Goal: Task Accomplishment & Management: Manage account settings

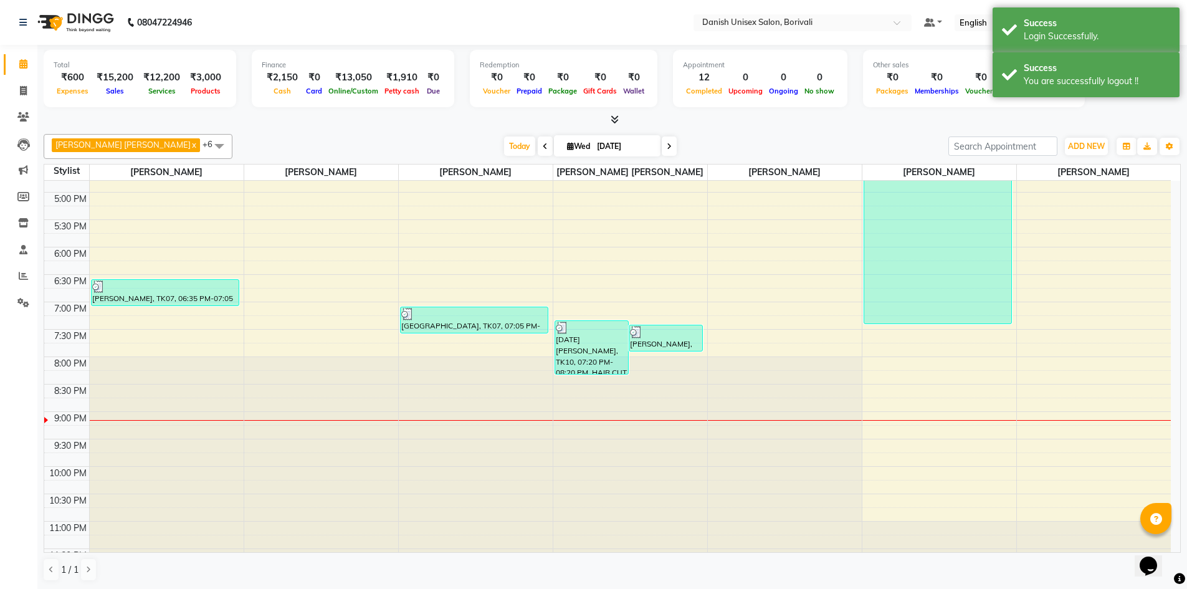
click at [610, 118] on icon at bounding box center [614, 119] width 8 height 9
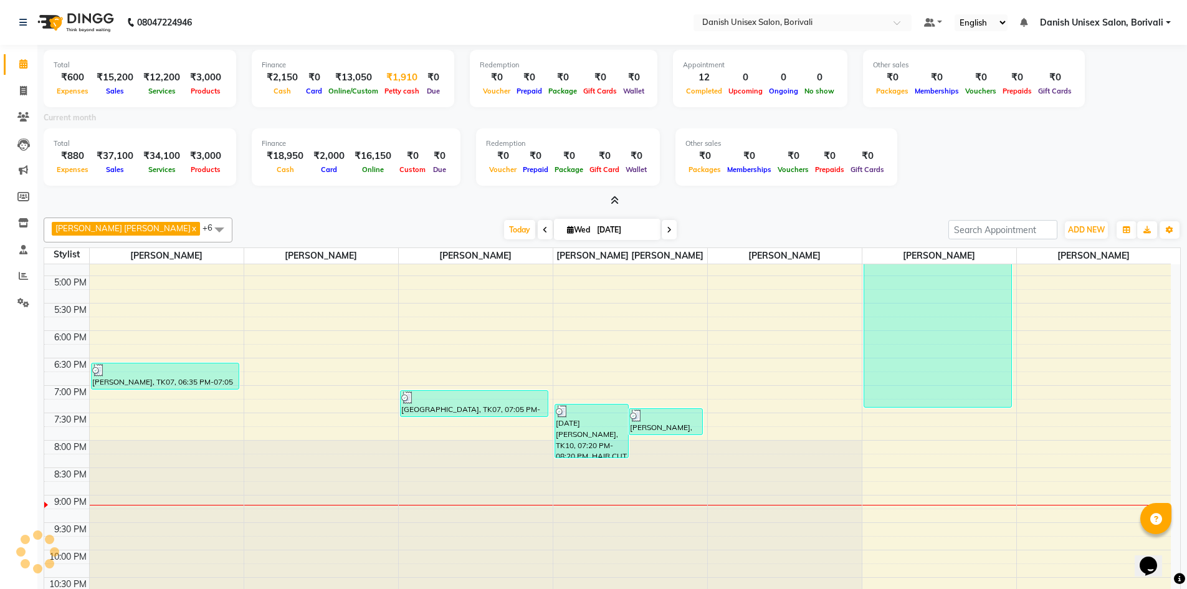
click at [400, 82] on div "₹1,910" at bounding box center [401, 77] width 41 height 14
select select "6139"
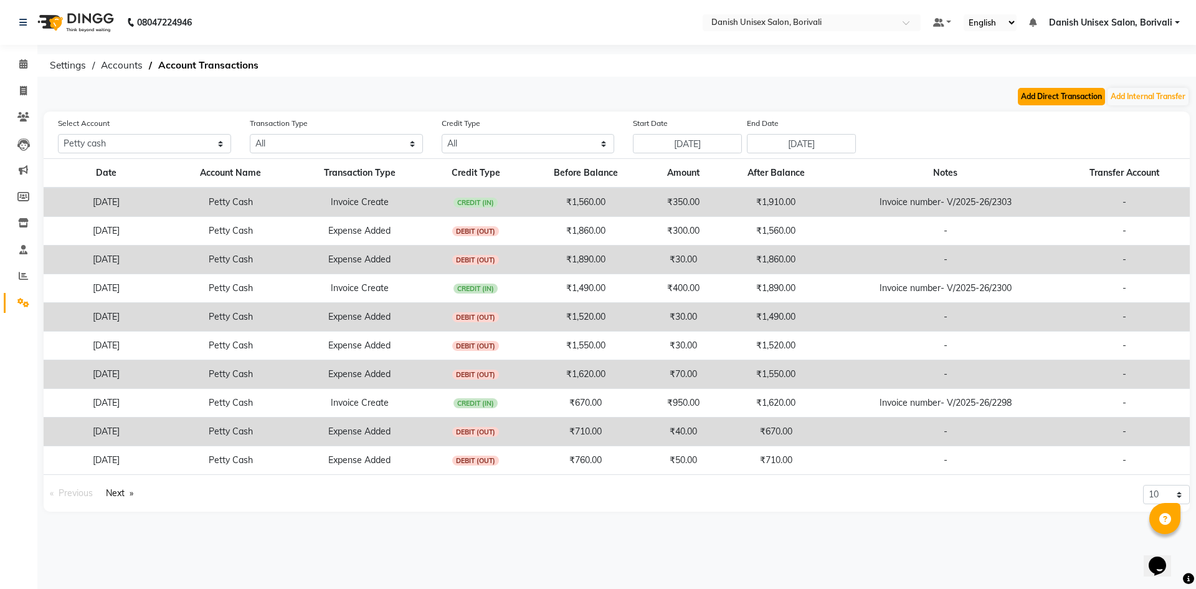
click at [1068, 98] on button "Add Direct Transaction" at bounding box center [1061, 96] width 87 height 17
select select "direct"
select select "6139"
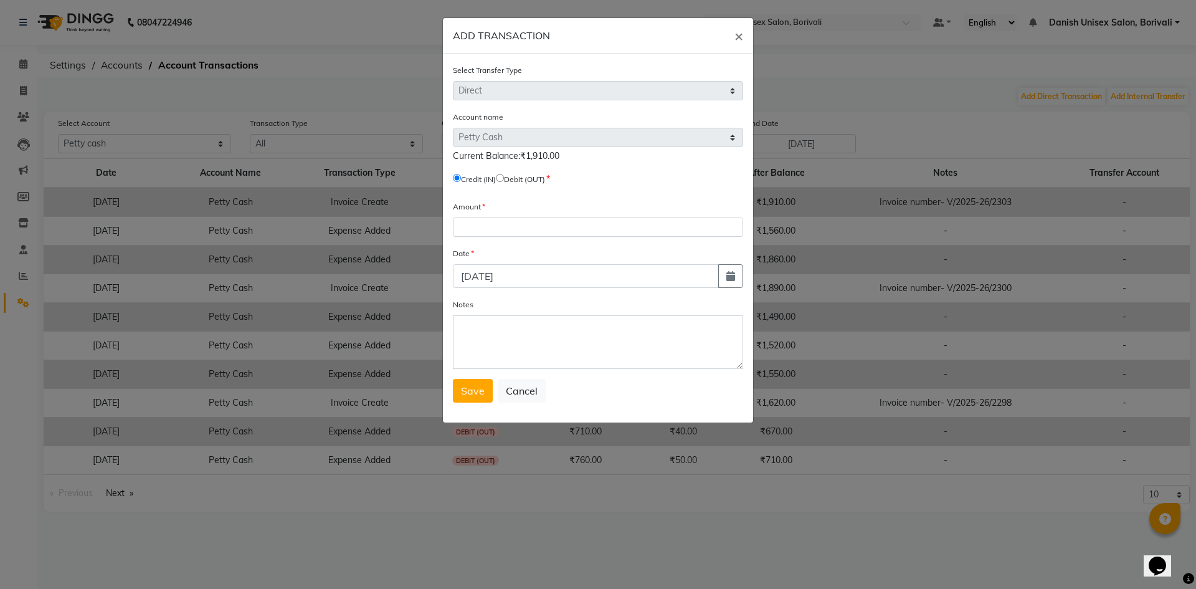
click at [504, 178] on input "radio" at bounding box center [500, 178] width 8 height 8
radio input "true"
click at [476, 230] on input "number" at bounding box center [598, 226] width 290 height 19
type input "1"
click at [739, 35] on span "×" at bounding box center [738, 35] width 9 height 19
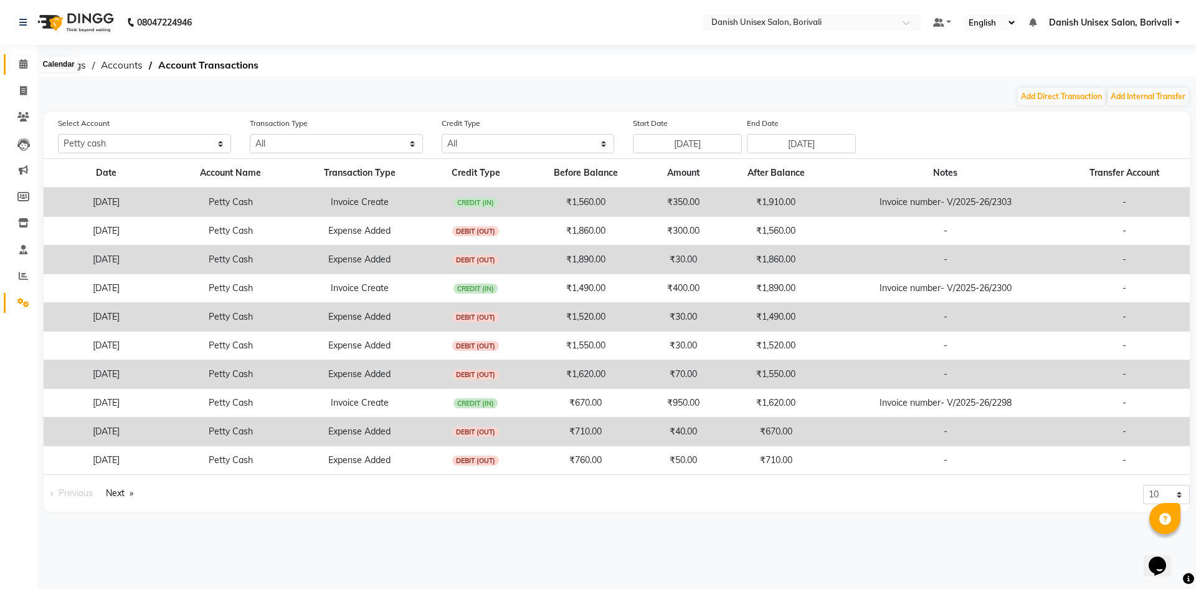
click at [22, 58] on span at bounding box center [23, 64] width 22 height 14
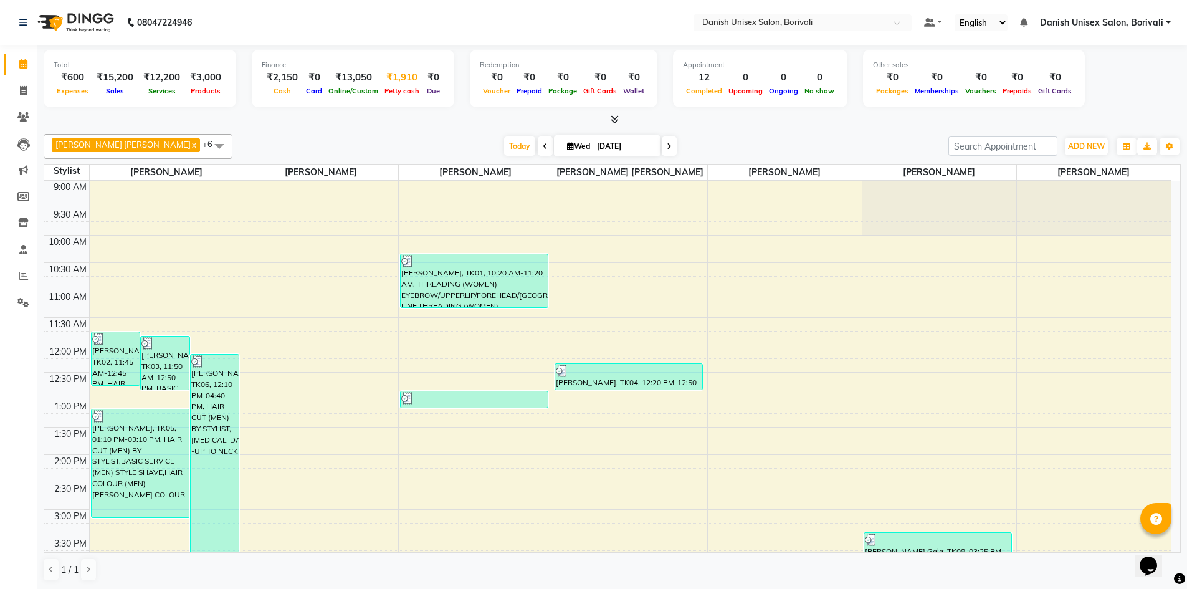
click at [396, 81] on div "₹1,910" at bounding box center [401, 77] width 41 height 14
select select "6139"
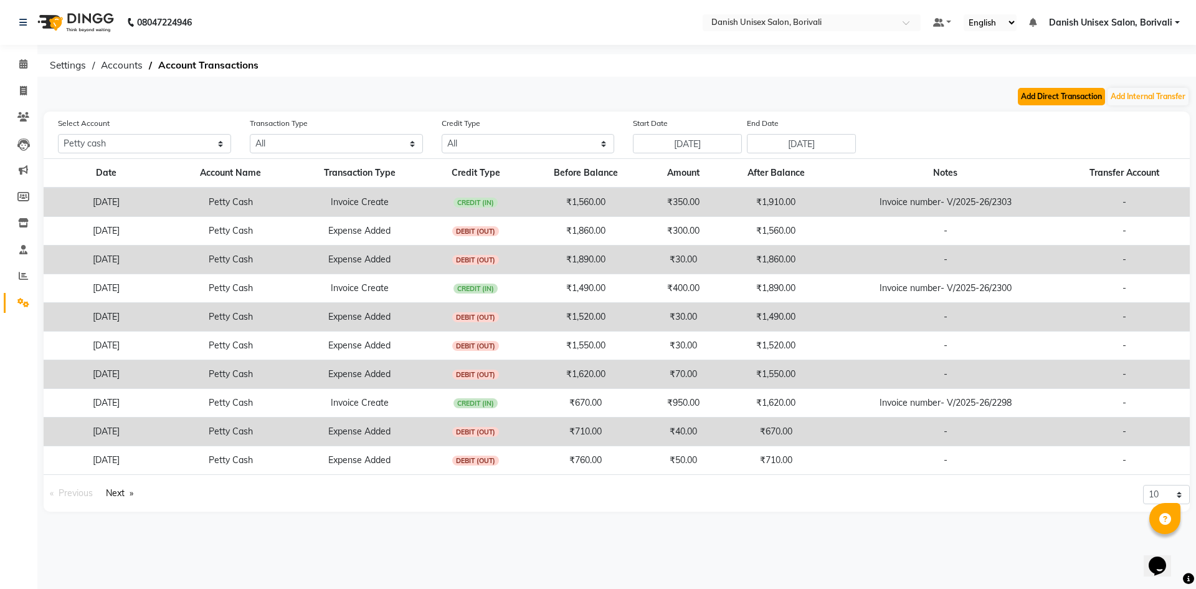
click at [1030, 100] on button "Add Direct Transaction" at bounding box center [1061, 96] width 87 height 17
select select "direct"
select select "6139"
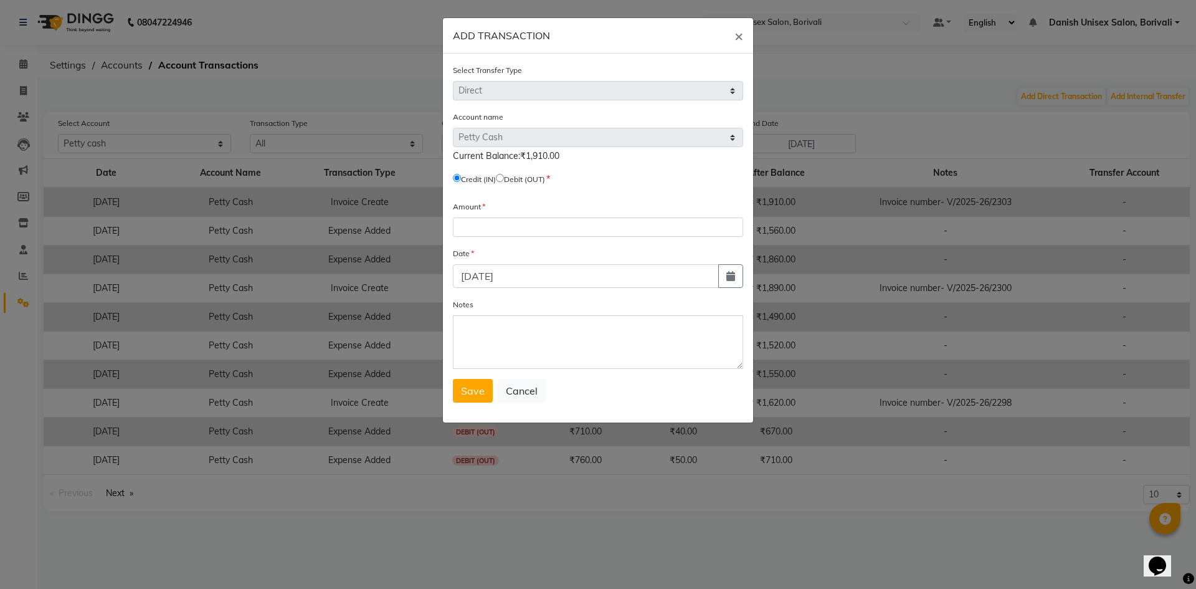
click at [511, 179] on label "Debit (OUT)" at bounding box center [524, 179] width 41 height 11
click at [504, 174] on input "radio" at bounding box center [500, 178] width 8 height 8
radio input "true"
click at [506, 218] on input "number" at bounding box center [598, 226] width 290 height 19
type input "1600"
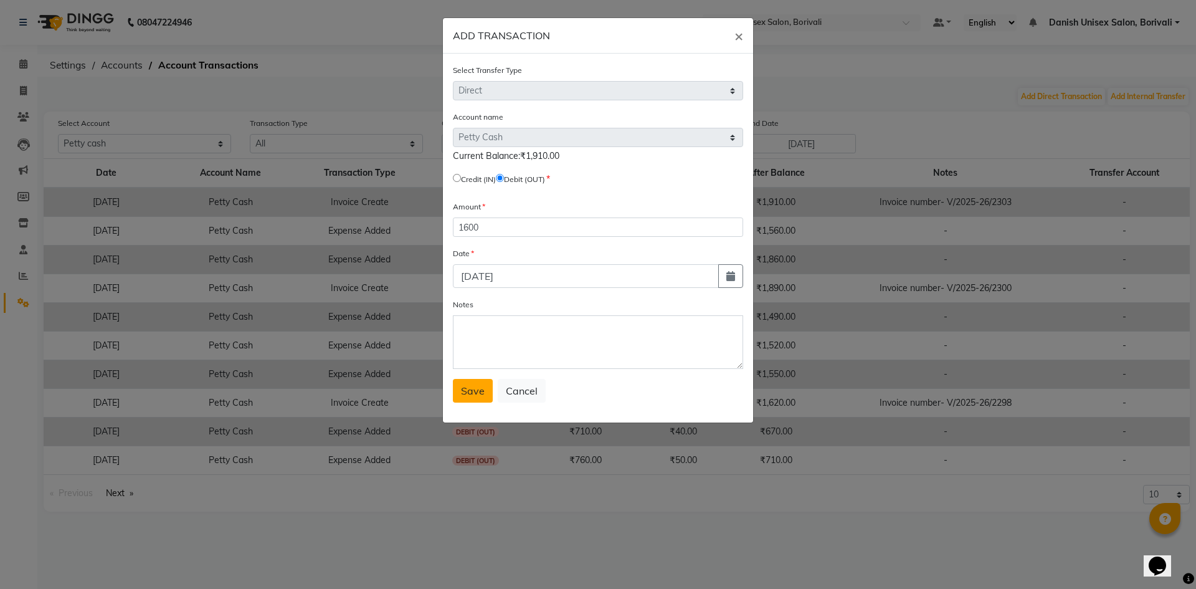
click at [466, 388] on span "Save" at bounding box center [473, 390] width 24 height 12
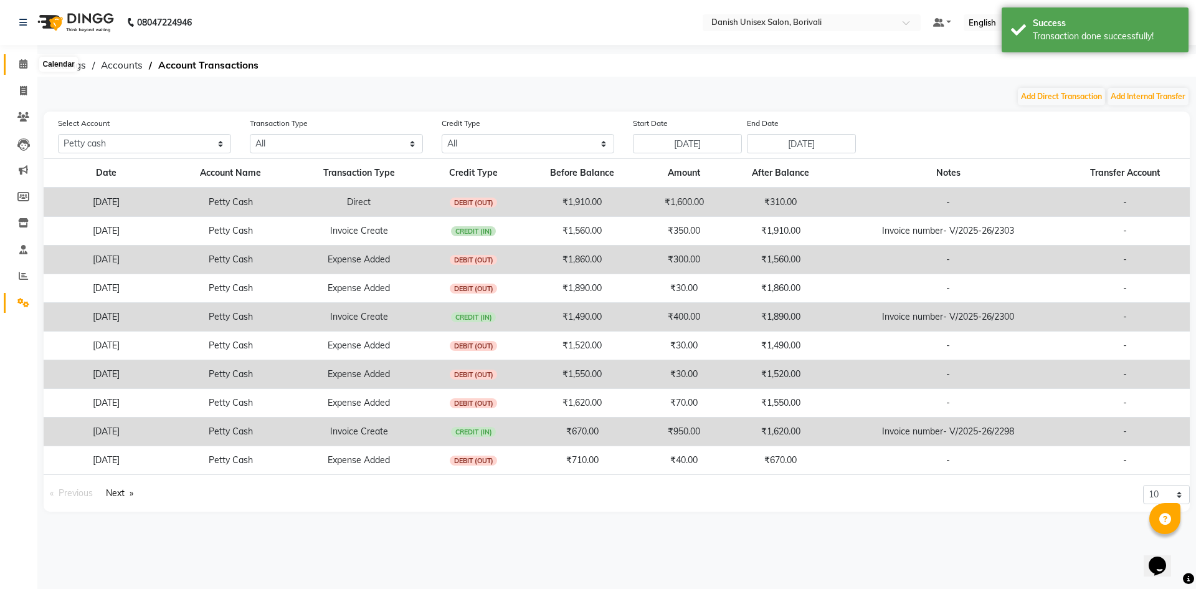
click at [22, 66] on icon at bounding box center [23, 63] width 8 height 9
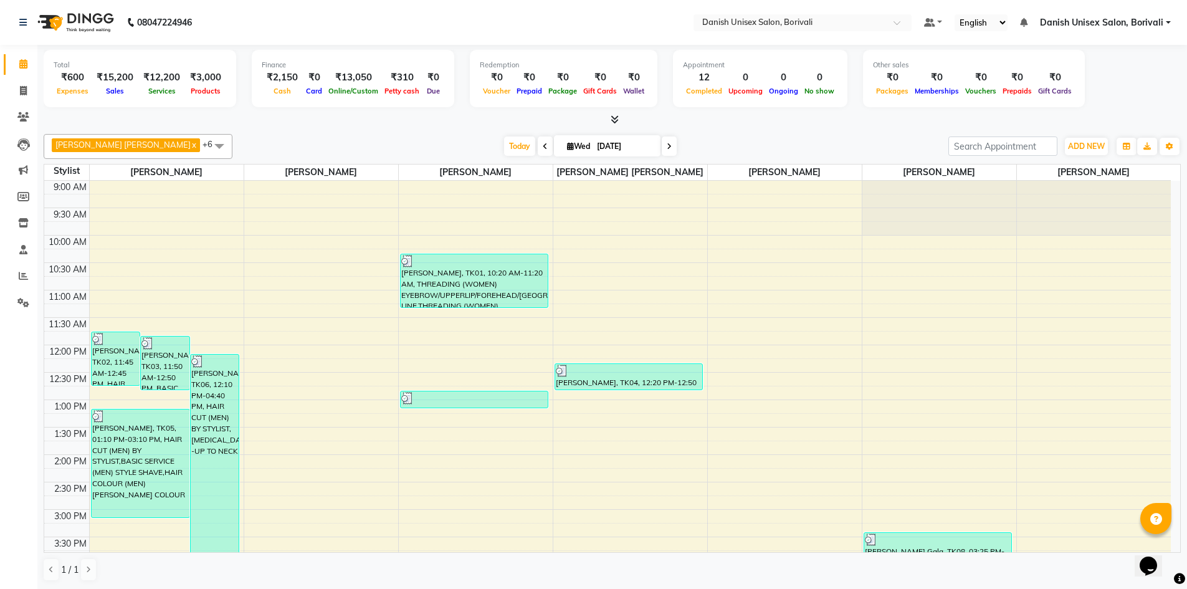
scroll to position [1, 0]
click at [612, 126] on div "Total ₹600 Expenses ₹15,200 Sales ₹12,200 Services ₹3,000 Products Finance ₹2,1…" at bounding box center [611, 316] width 1149 height 544
click at [616, 115] on icon at bounding box center [614, 118] width 8 height 9
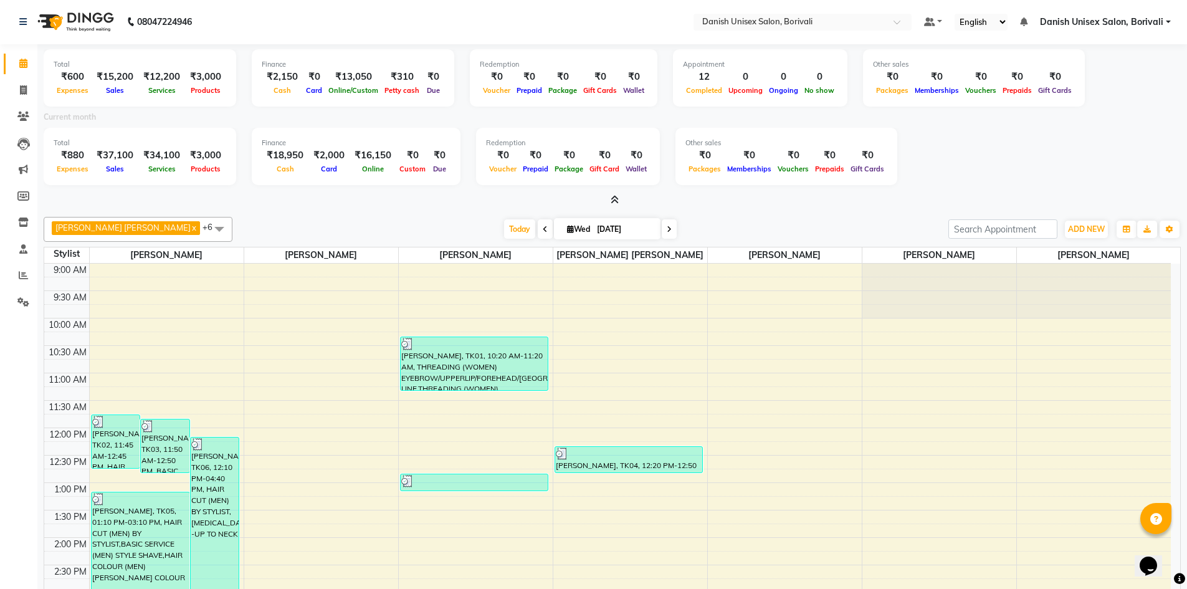
click at [613, 199] on icon at bounding box center [614, 199] width 8 height 9
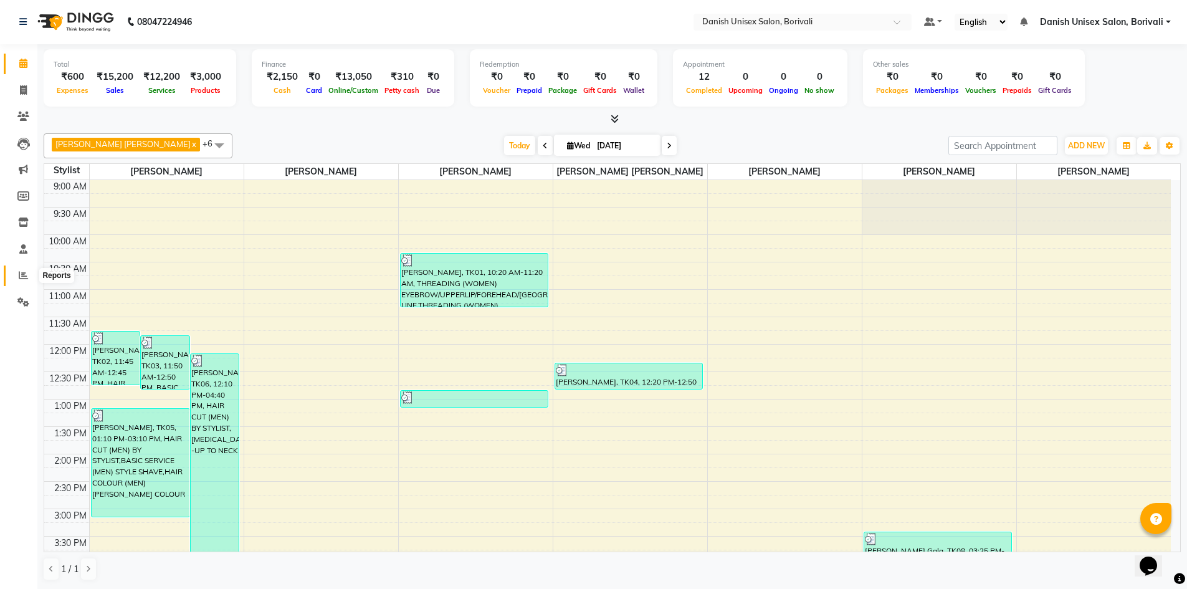
click at [24, 276] on icon at bounding box center [23, 274] width 9 height 9
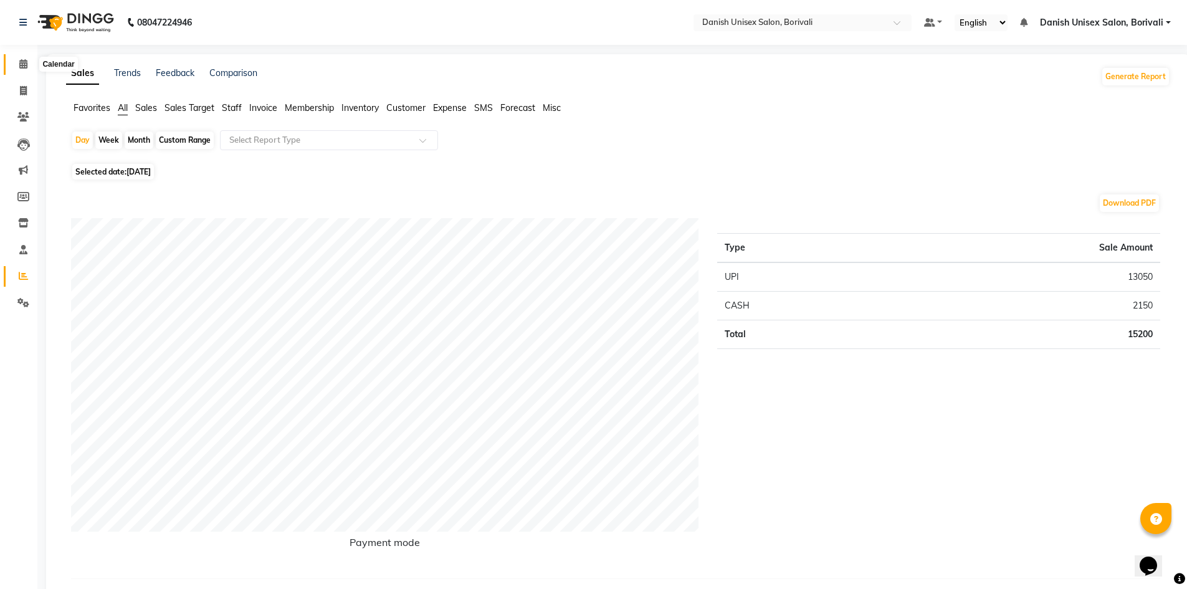
click at [22, 69] on span at bounding box center [23, 64] width 22 height 14
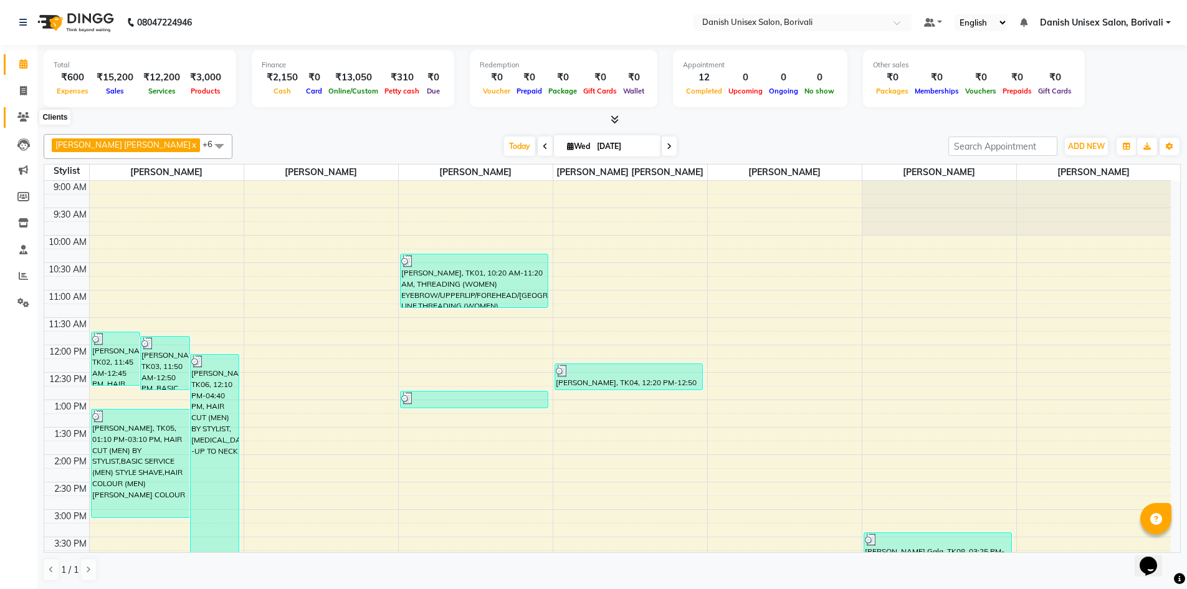
click at [21, 113] on icon at bounding box center [23, 116] width 12 height 9
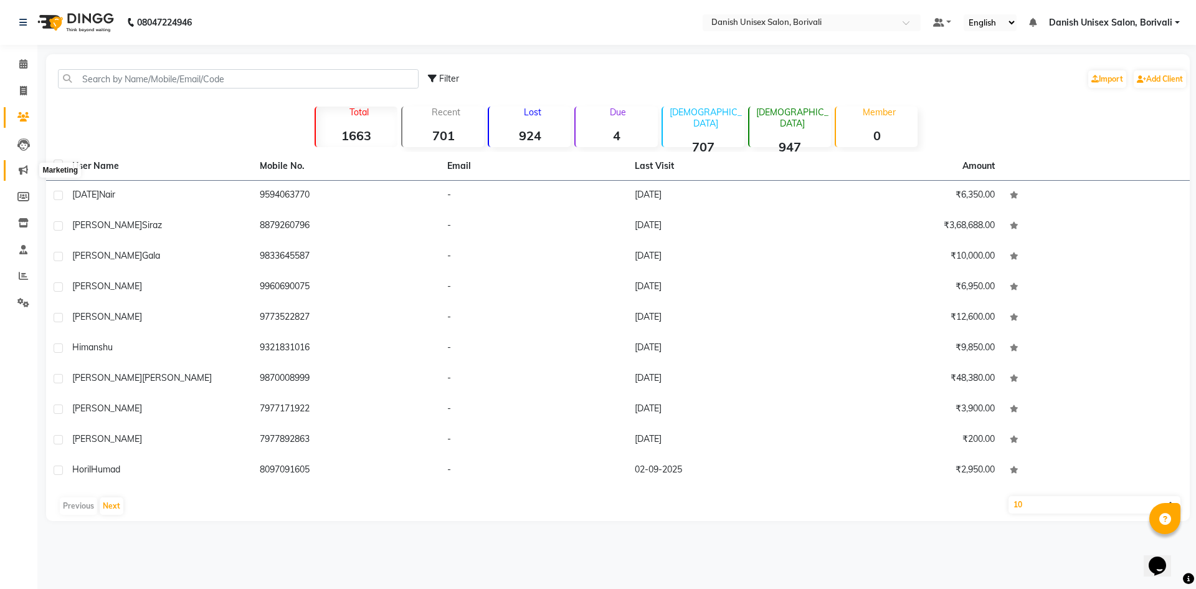
click at [24, 171] on icon at bounding box center [23, 169] width 9 height 9
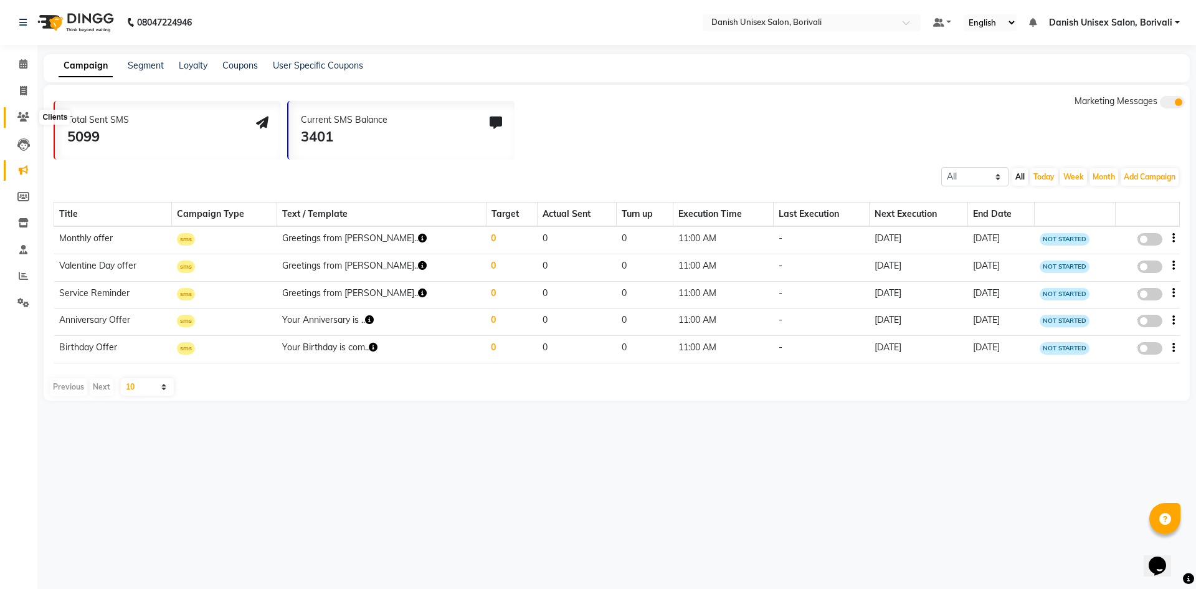
click at [30, 118] on span at bounding box center [23, 117] width 22 height 14
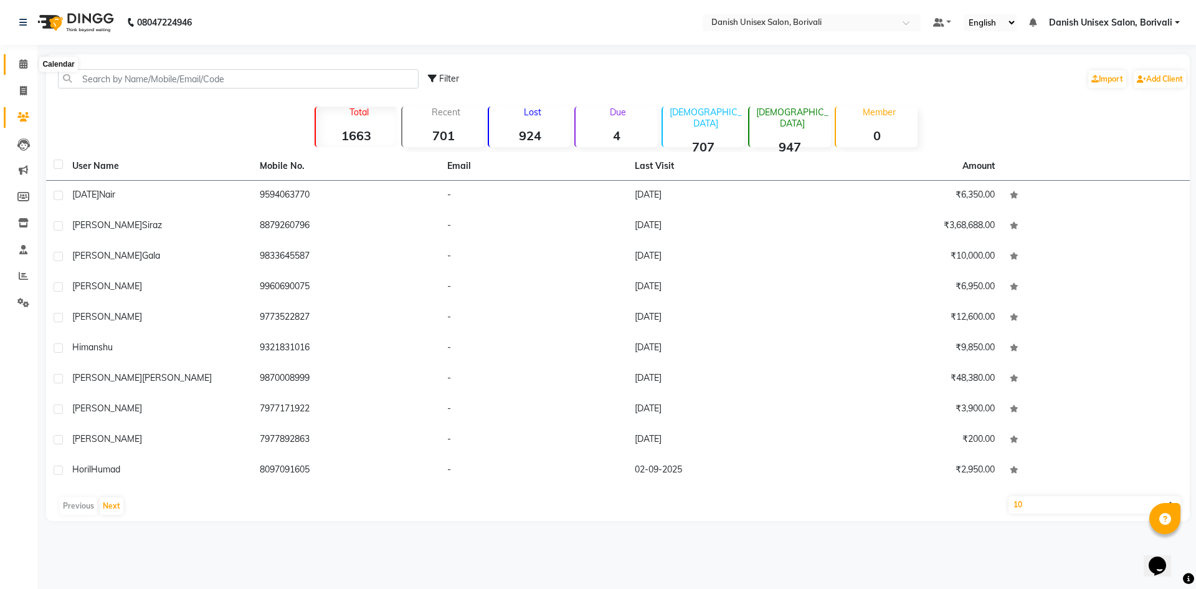
click at [21, 65] on icon at bounding box center [23, 63] width 8 height 9
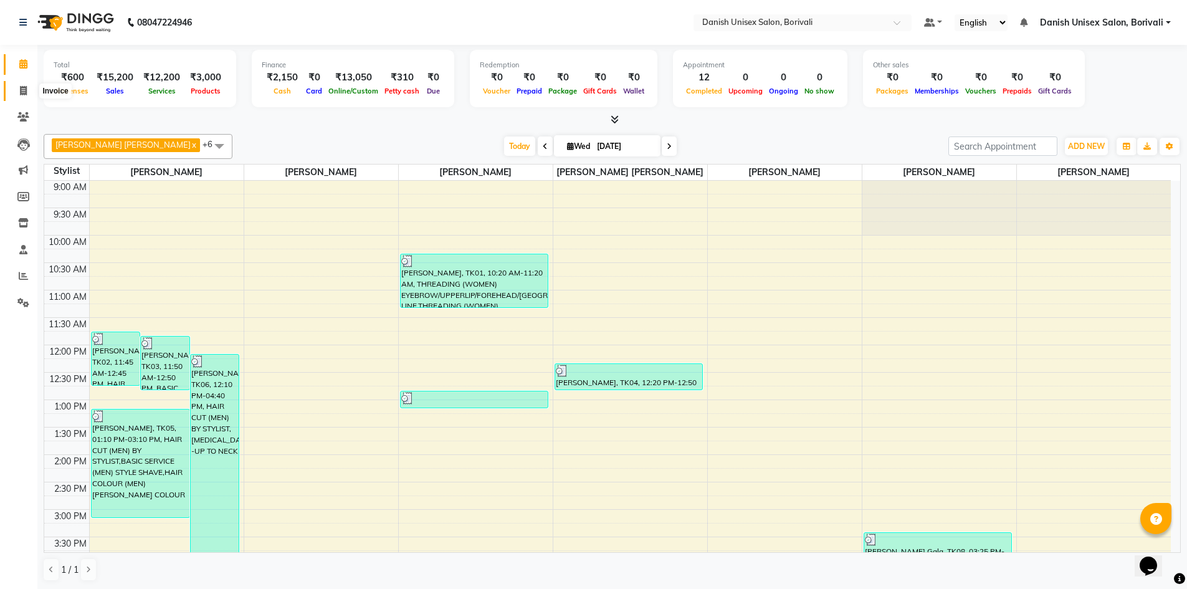
click at [24, 95] on span at bounding box center [23, 91] width 22 height 14
select select "service"
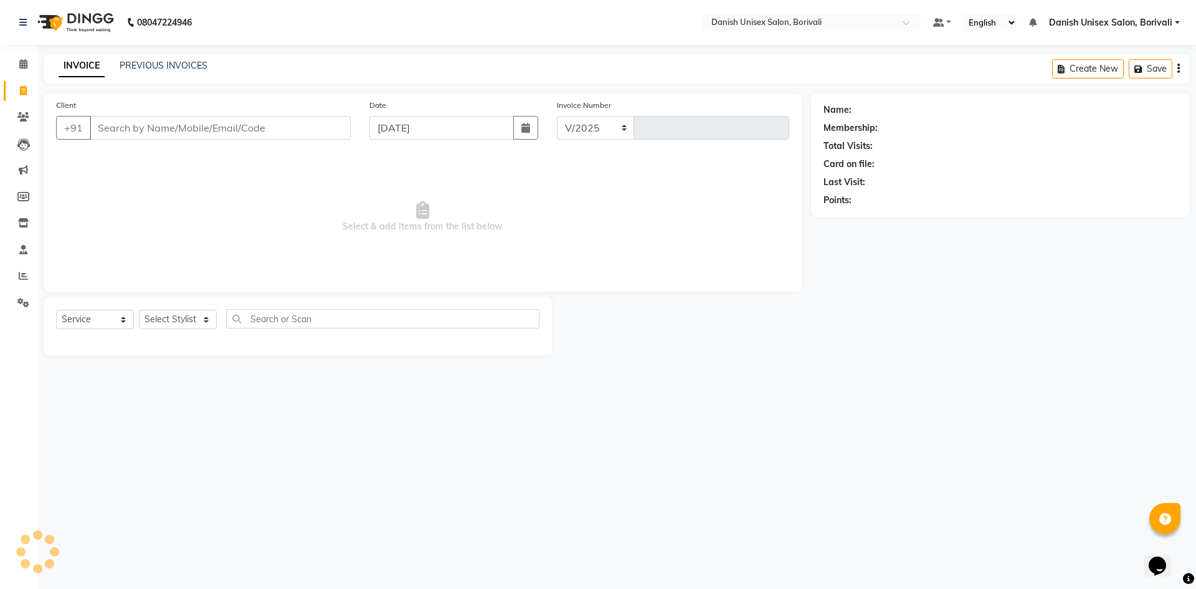
select select "7068"
type input "2304"
click at [171, 323] on select "Select Stylist [PERSON_NAME] Bheem [PERSON_NAME] Danish Unisex Salon, [PERSON_N…" at bounding box center [189, 319] width 100 height 19
select select "84988"
click at [139, 310] on select "Select Stylist [PERSON_NAME] Bheem [PERSON_NAME] Danish Unisex Salon, [PERSON_N…" at bounding box center [189, 319] width 100 height 19
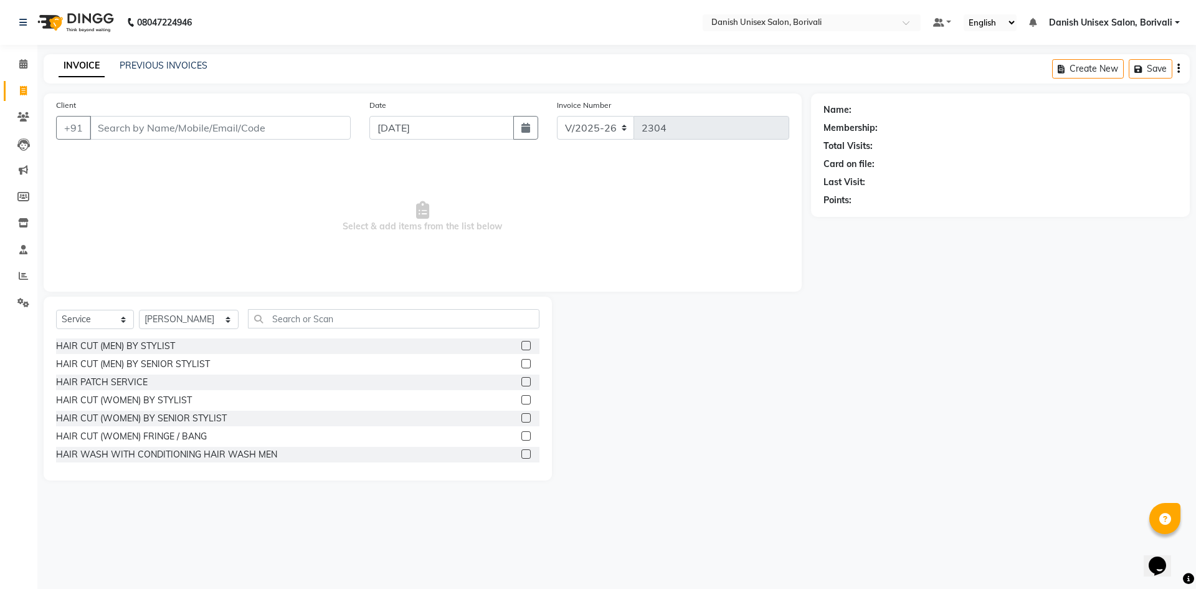
click at [521, 344] on label at bounding box center [525, 345] width 9 height 9
click at [521, 344] on input "checkbox" at bounding box center [525, 346] width 8 height 8
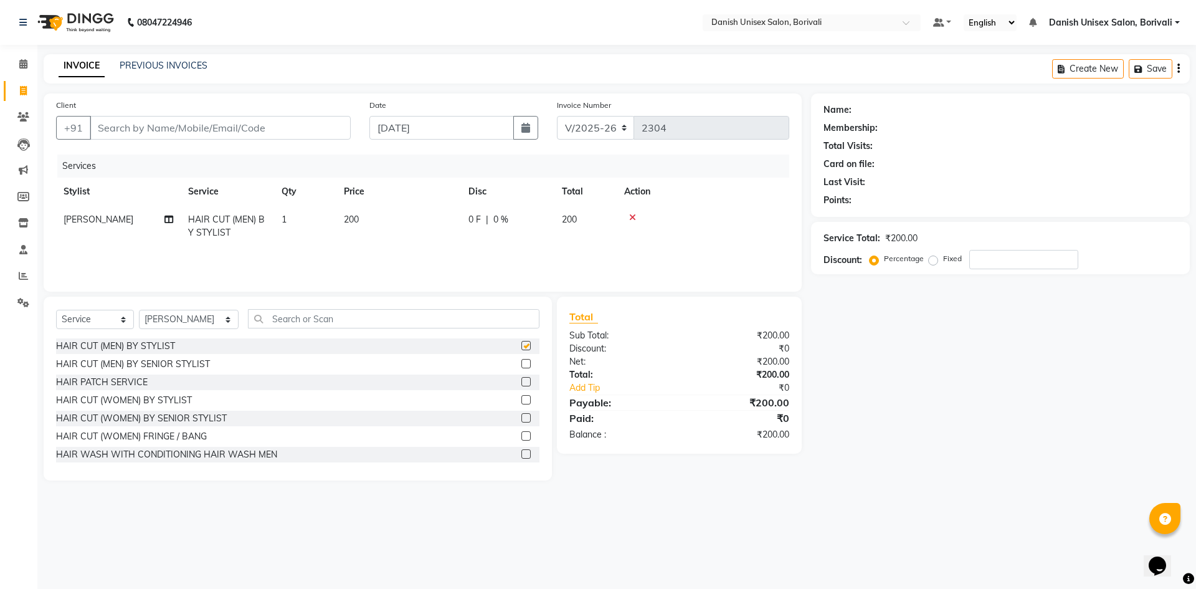
checkbox input "false"
click at [493, 320] on input "text" at bounding box center [394, 318] width 292 height 19
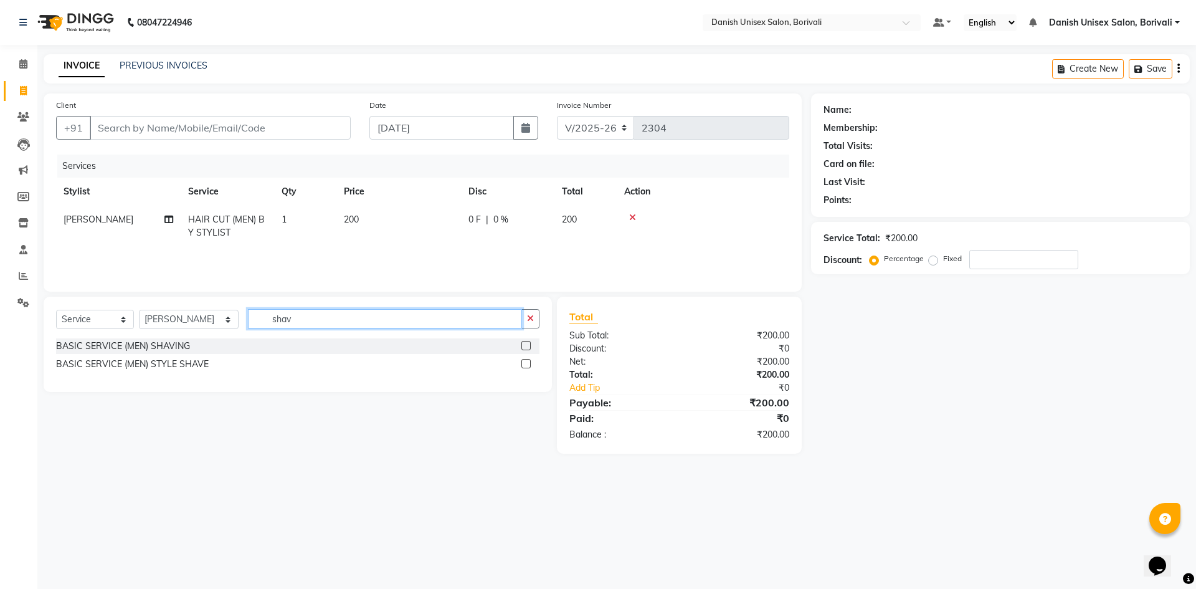
type input "shav"
click at [526, 366] on label at bounding box center [525, 363] width 9 height 9
click at [526, 366] on input "checkbox" at bounding box center [525, 364] width 8 height 8
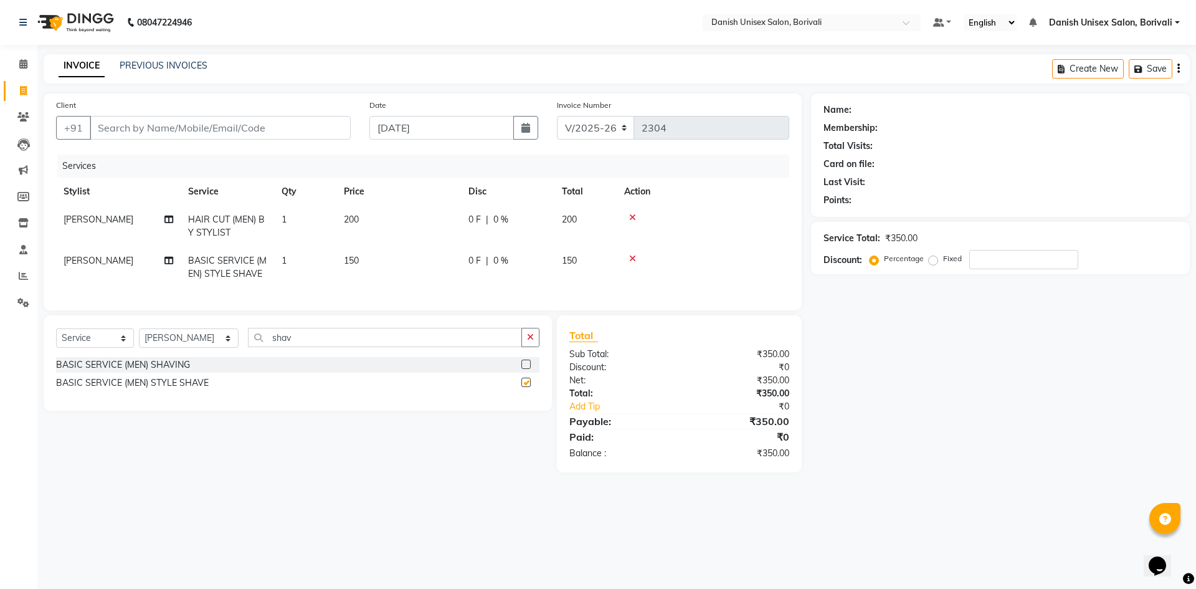
checkbox input "false"
click at [308, 134] on input "Client" at bounding box center [220, 128] width 261 height 24
click at [303, 125] on input "Client" at bounding box center [220, 128] width 261 height 24
type input "9"
type input "0"
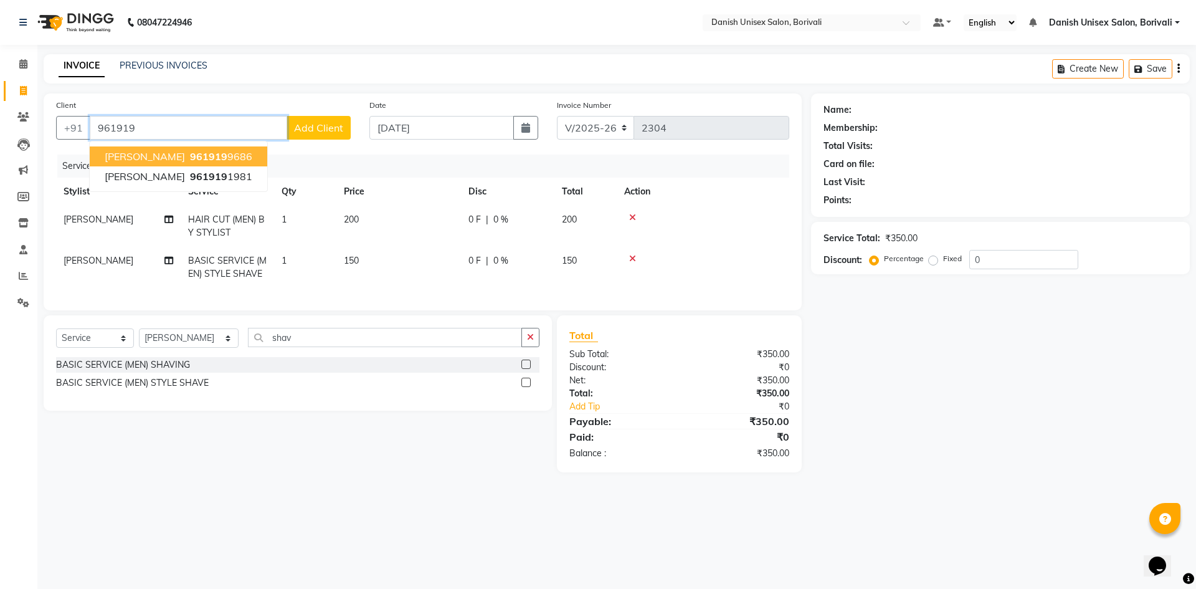
click at [211, 151] on ngb-highlight "961919 9686" at bounding box center [219, 156] width 65 height 12
type input "9619199686"
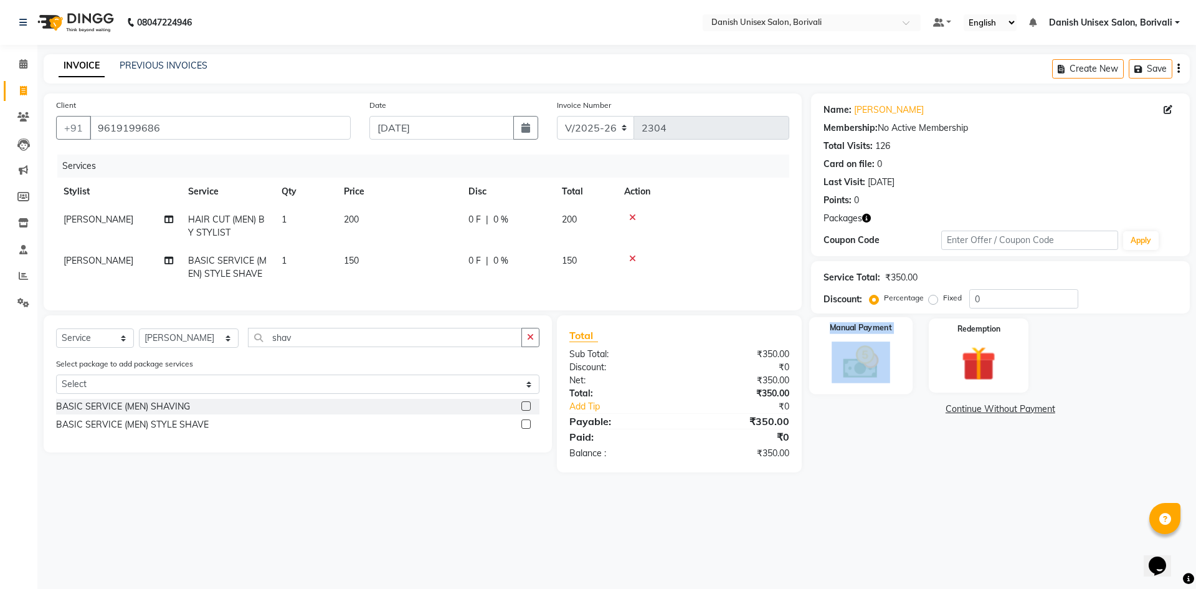
click at [888, 376] on div "Manual Payment" at bounding box center [860, 355] width 103 height 77
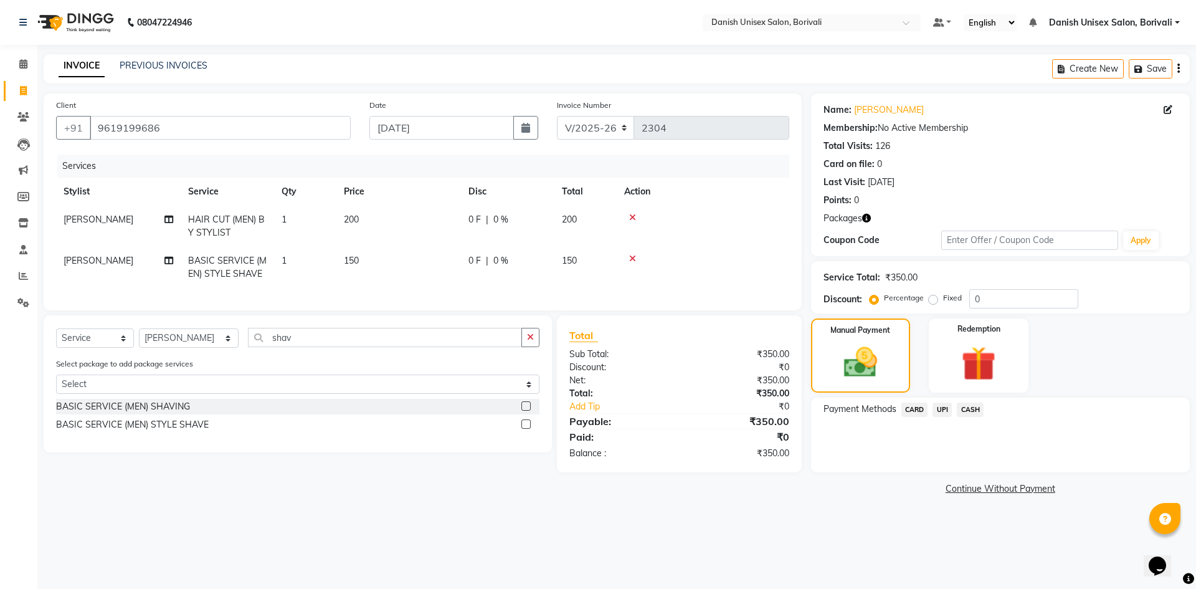
click at [972, 413] on span "CASH" at bounding box center [970, 409] width 27 height 14
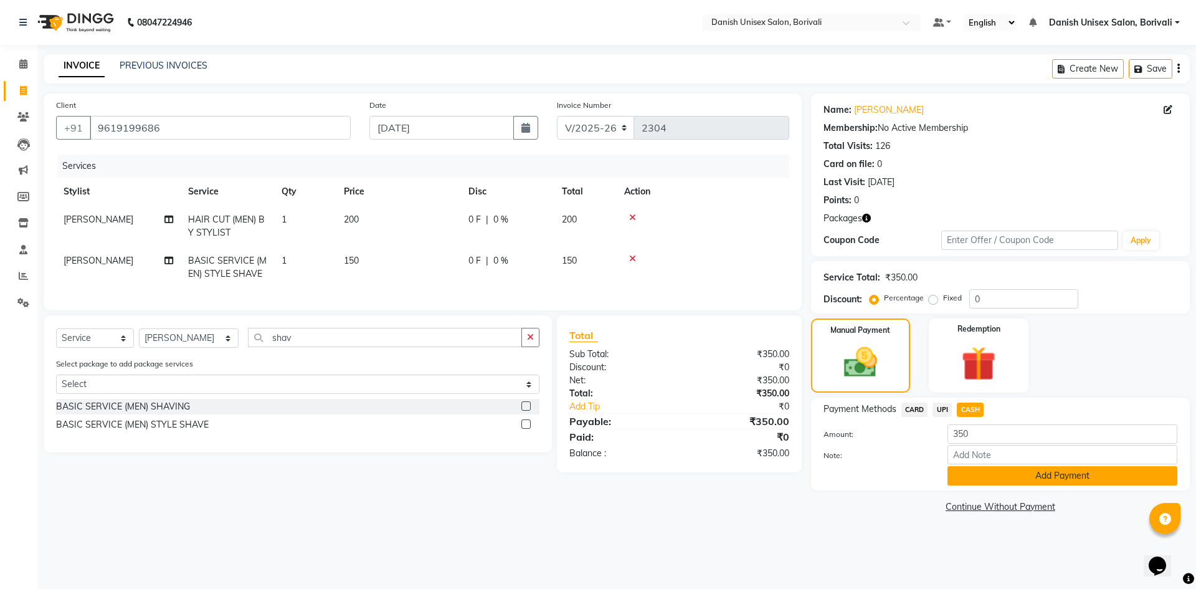
click at [1038, 482] on button "Add Payment" at bounding box center [1062, 475] width 230 height 19
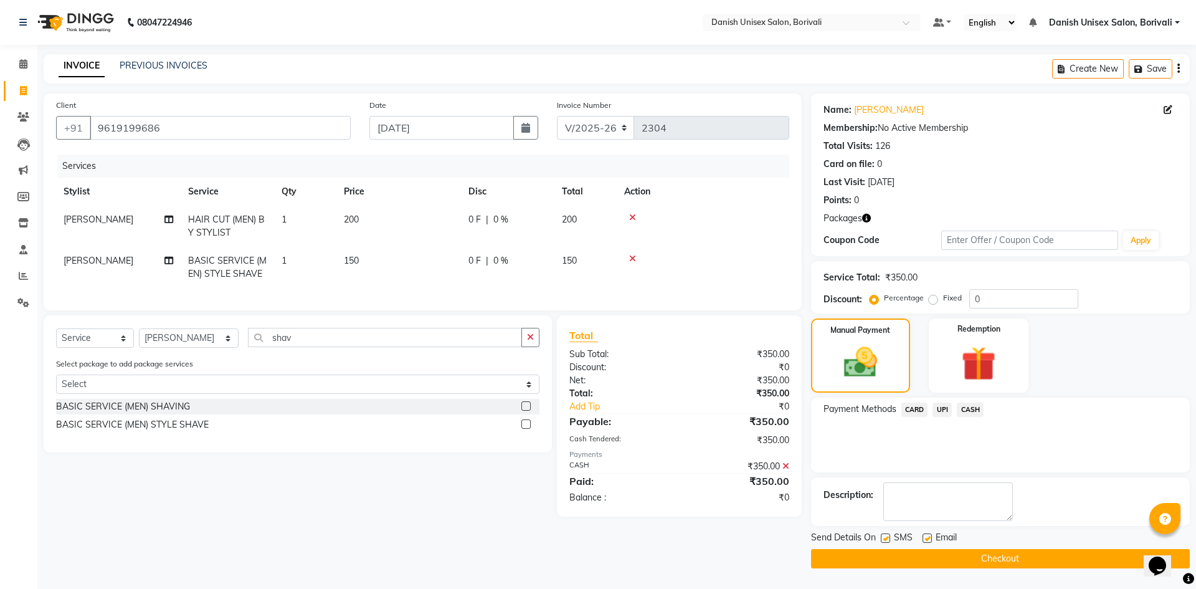
click at [978, 554] on button "Checkout" at bounding box center [1000, 558] width 379 height 19
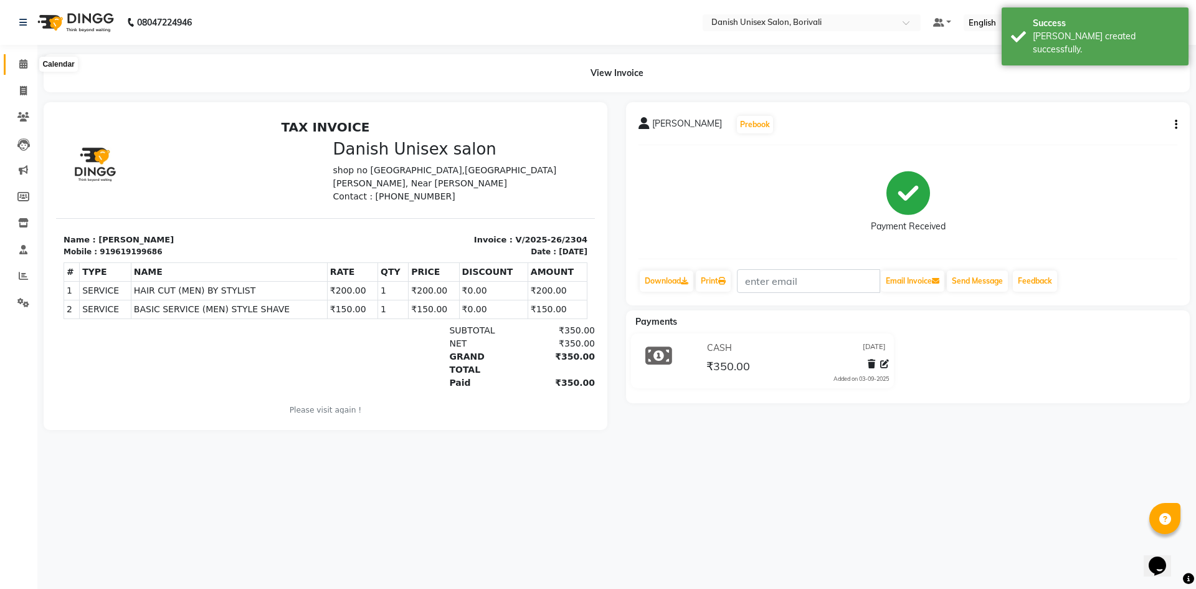
click at [25, 67] on icon at bounding box center [23, 63] width 8 height 9
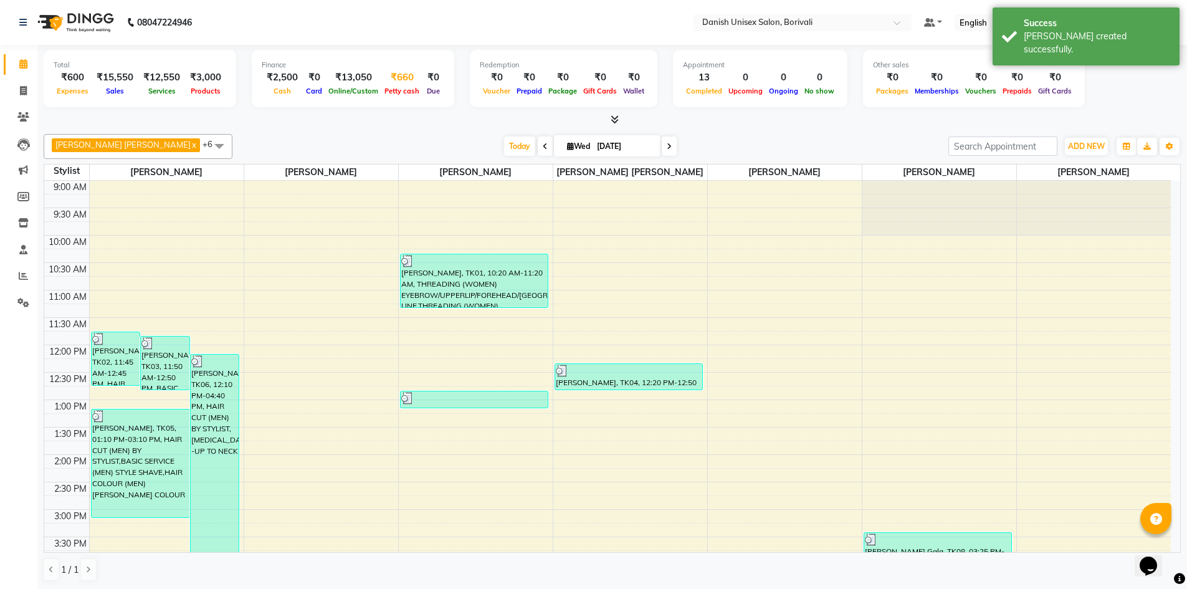
click at [404, 87] on span "Petty cash" at bounding box center [401, 91] width 41 height 9
select select "6139"
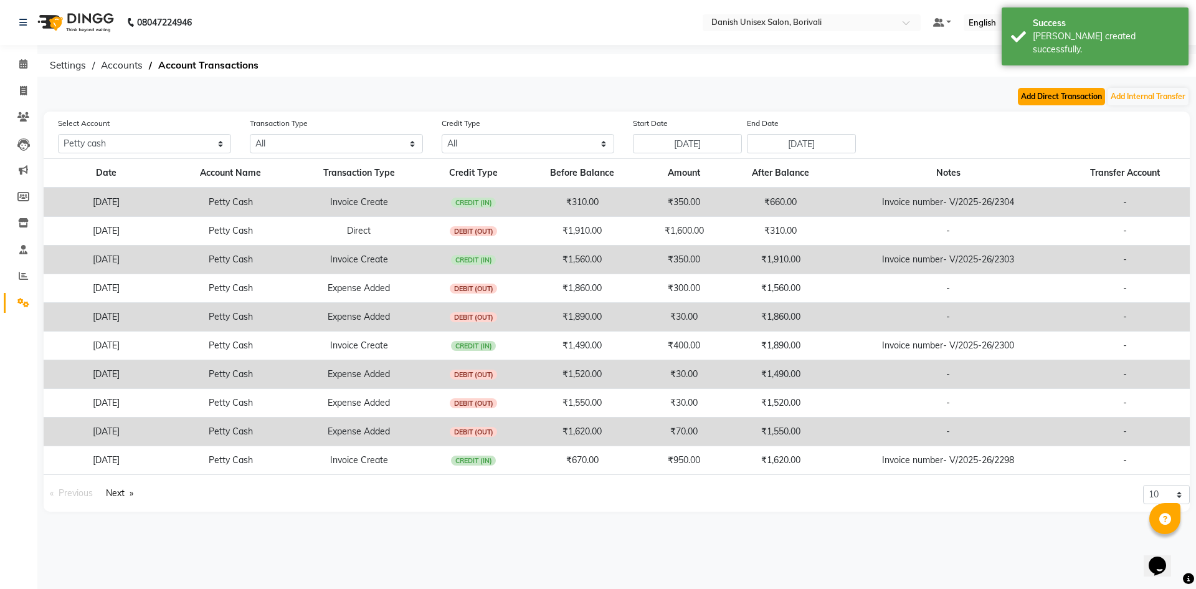
click at [1066, 100] on button "Add Direct Transaction" at bounding box center [1061, 96] width 87 height 17
select select "direct"
select select "6139"
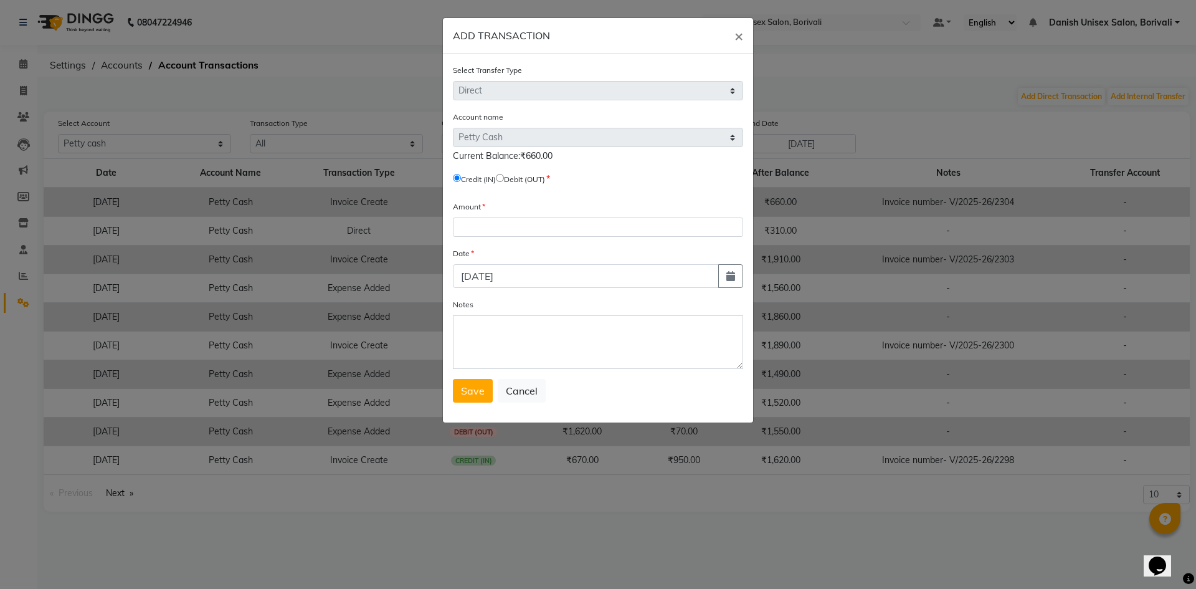
drag, startPoint x: 509, startPoint y: 178, endPoint x: 516, endPoint y: 178, distance: 6.9
click at [516, 178] on span "Debit (OUT)" at bounding box center [520, 178] width 49 height 11
click at [504, 177] on input "radio" at bounding box center [500, 178] width 8 height 8
radio input "true"
click at [512, 221] on input "number" at bounding box center [598, 226] width 290 height 19
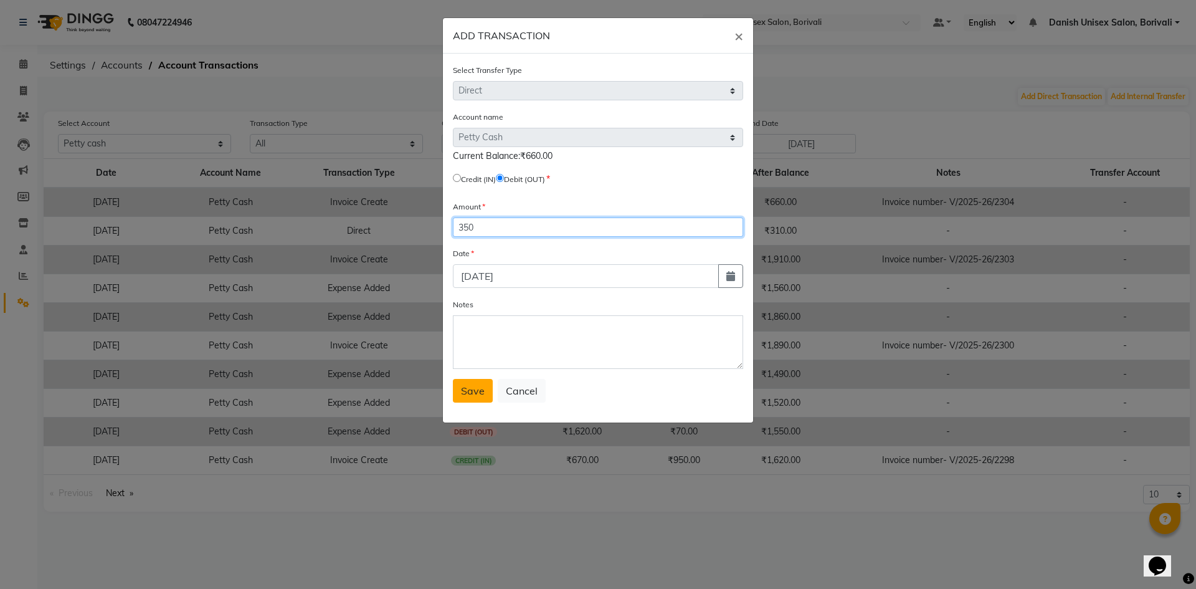
type input "350"
click at [462, 386] on span "Save" at bounding box center [473, 390] width 24 height 12
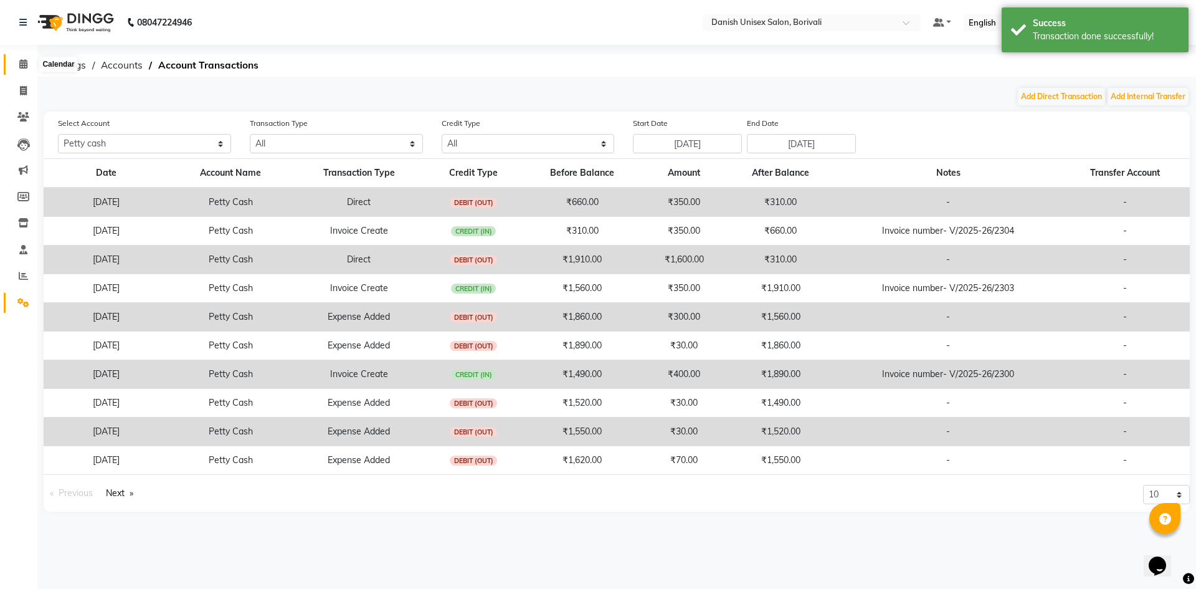
click at [22, 61] on icon at bounding box center [23, 63] width 8 height 9
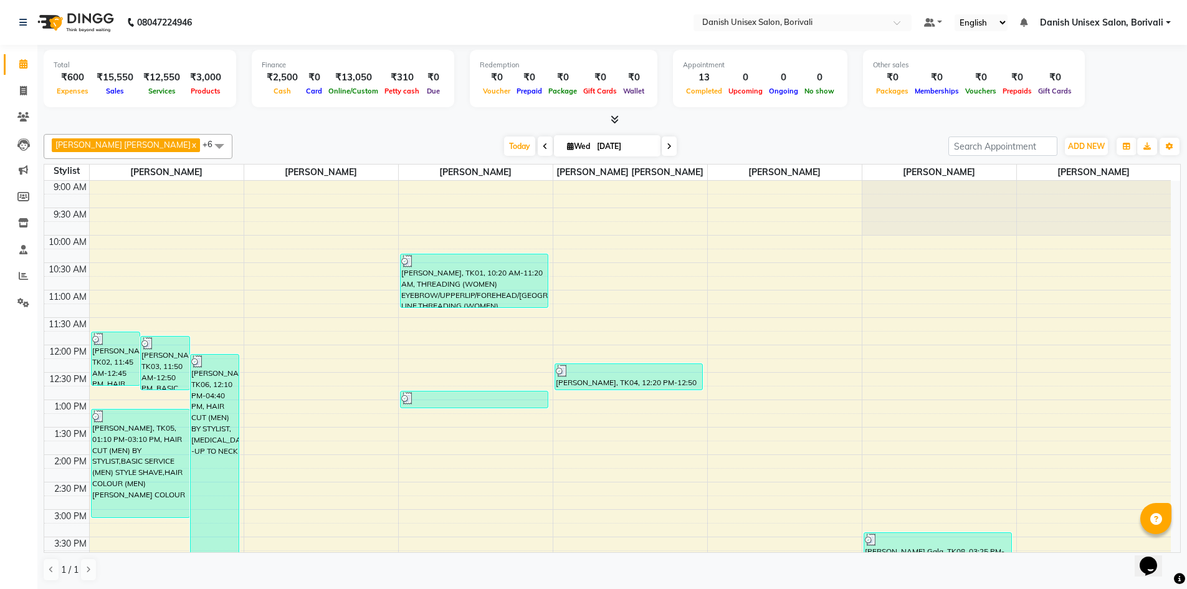
click at [1169, 27] on link "Danish Unisex Salon, Borivali" at bounding box center [1105, 22] width 131 height 13
click at [440, 12] on nav "08047224946 Select Location × Danish Unisex Salon, Borivali Default Panel My Pa…" at bounding box center [593, 22] width 1187 height 45
